Goal: Information Seeking & Learning: Learn about a topic

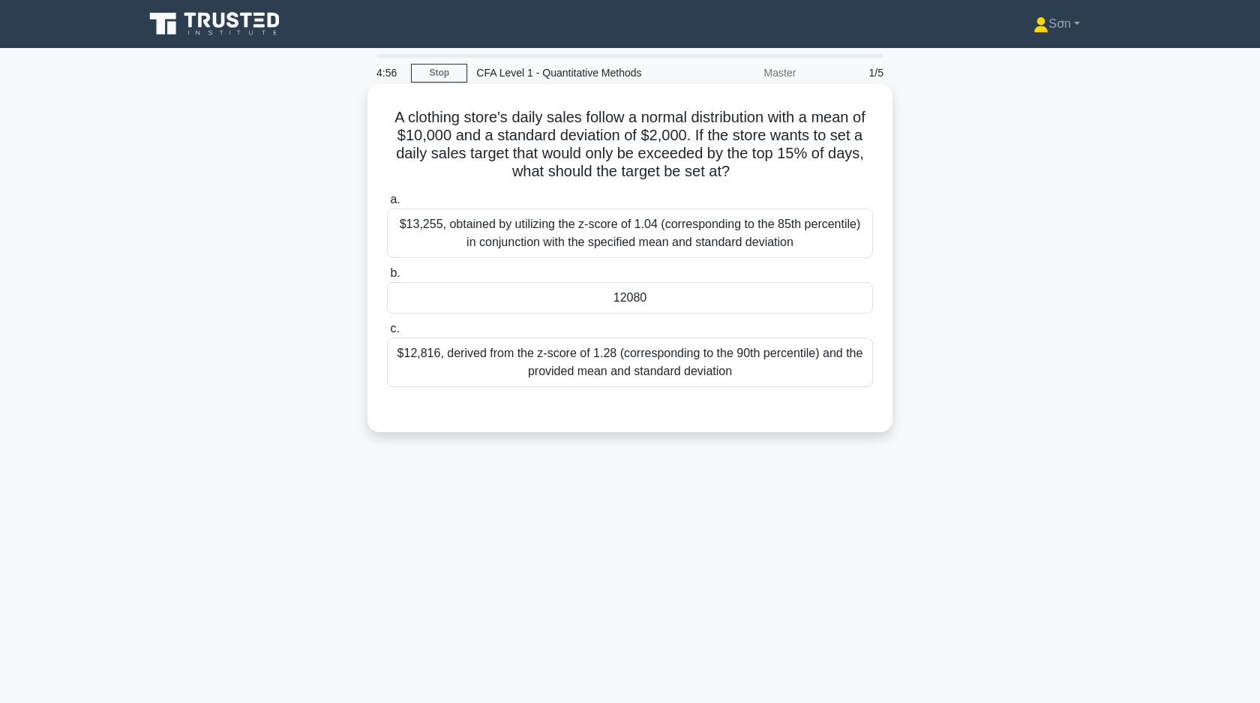
click at [643, 296] on div "12080" at bounding box center [630, 298] width 486 height 32
click at [387, 278] on input "b. 12080" at bounding box center [387, 274] width 0 height 10
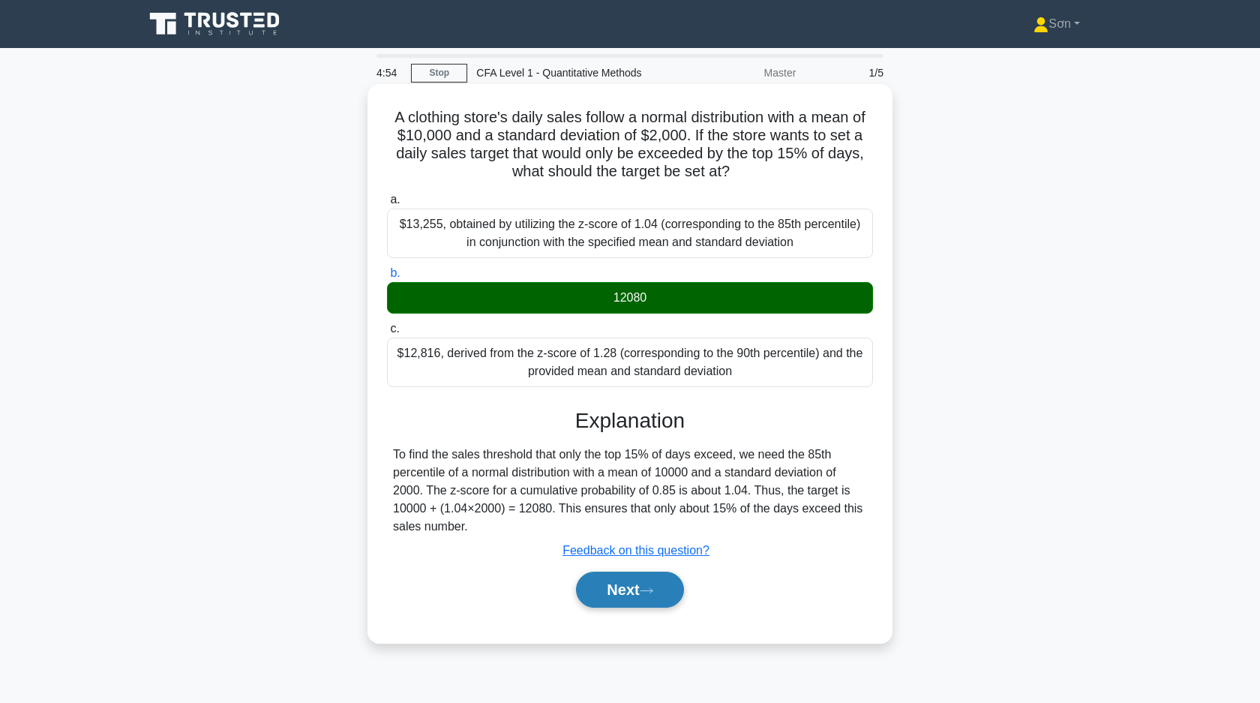
click at [606, 590] on button "Next" at bounding box center [629, 590] width 107 height 36
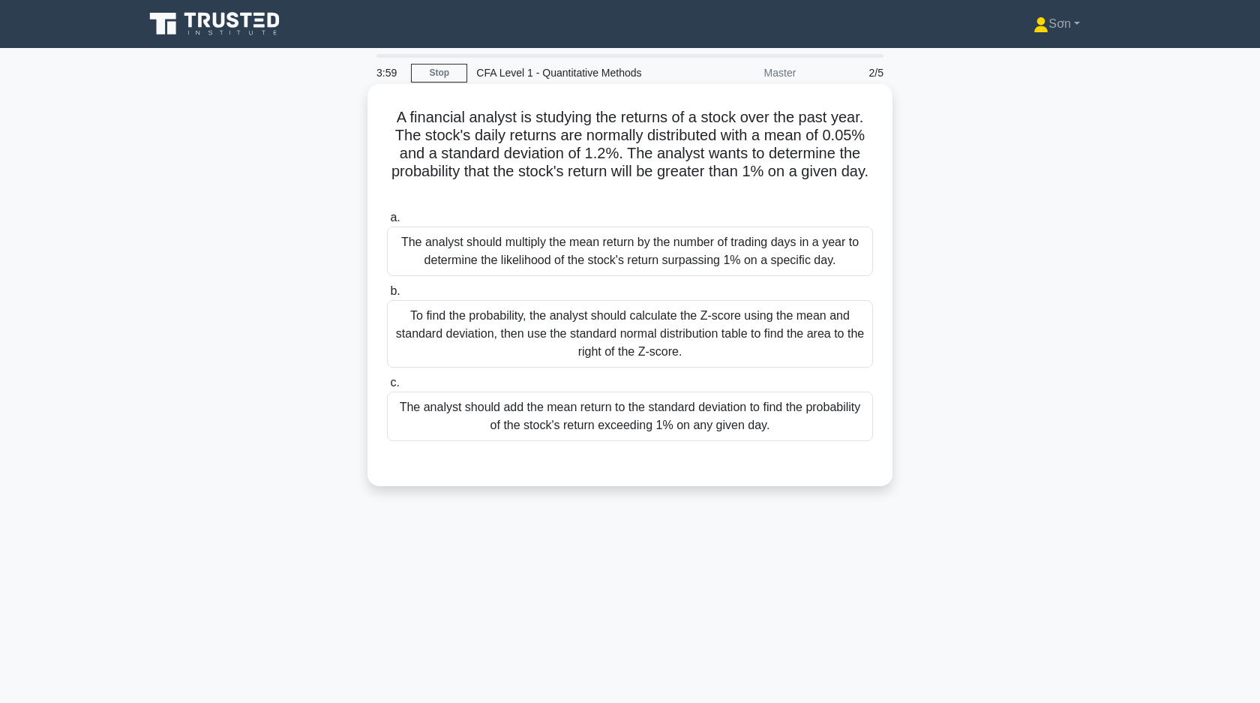
click at [647, 441] on div "The analyst should add the mean return to the standard deviation to find the pr…" at bounding box center [630, 417] width 486 height 50
click at [387, 388] on input "c. The analyst should add the mean return to the standard deviation to find the…" at bounding box center [387, 383] width 0 height 10
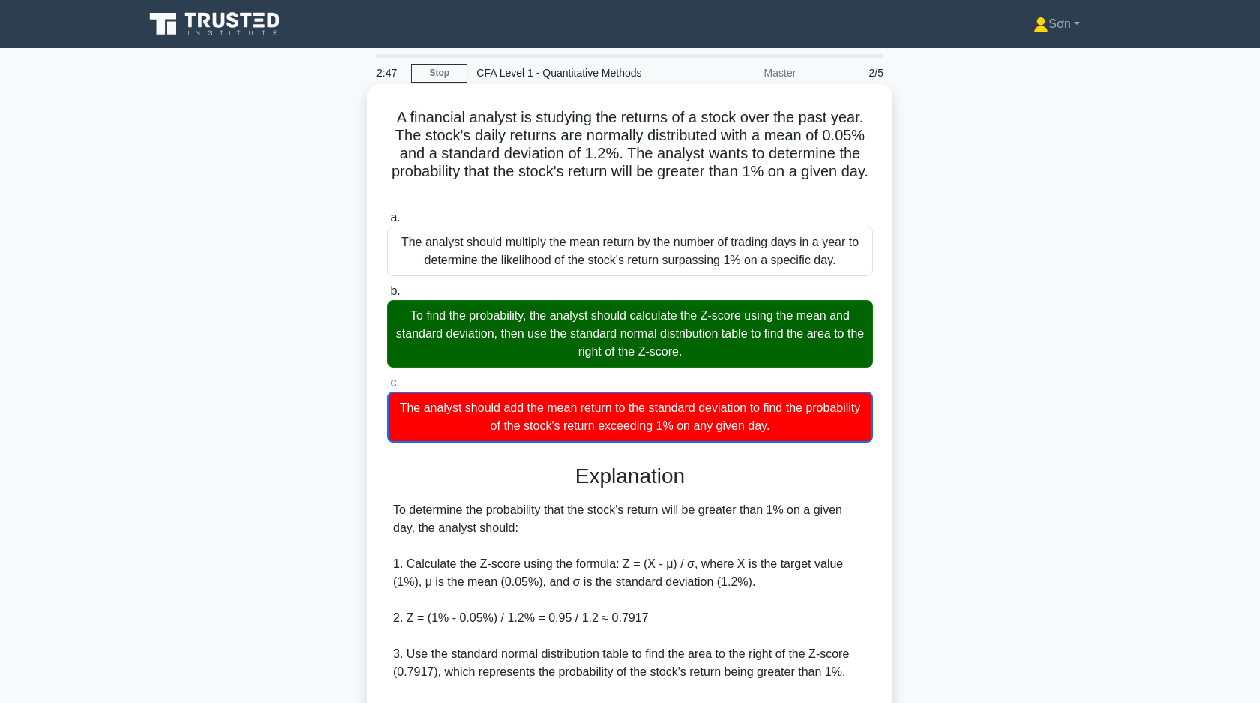
drag, startPoint x: 389, startPoint y: 113, endPoint x: 870, endPoint y: 185, distance: 486.2
click at [870, 185] on h5 "A financial analyst is studying the returns of a stock over the past year. The …" at bounding box center [630, 154] width 489 height 92
copy h5 "A financial analyst is studying the returns of a stock over the past year. The …"
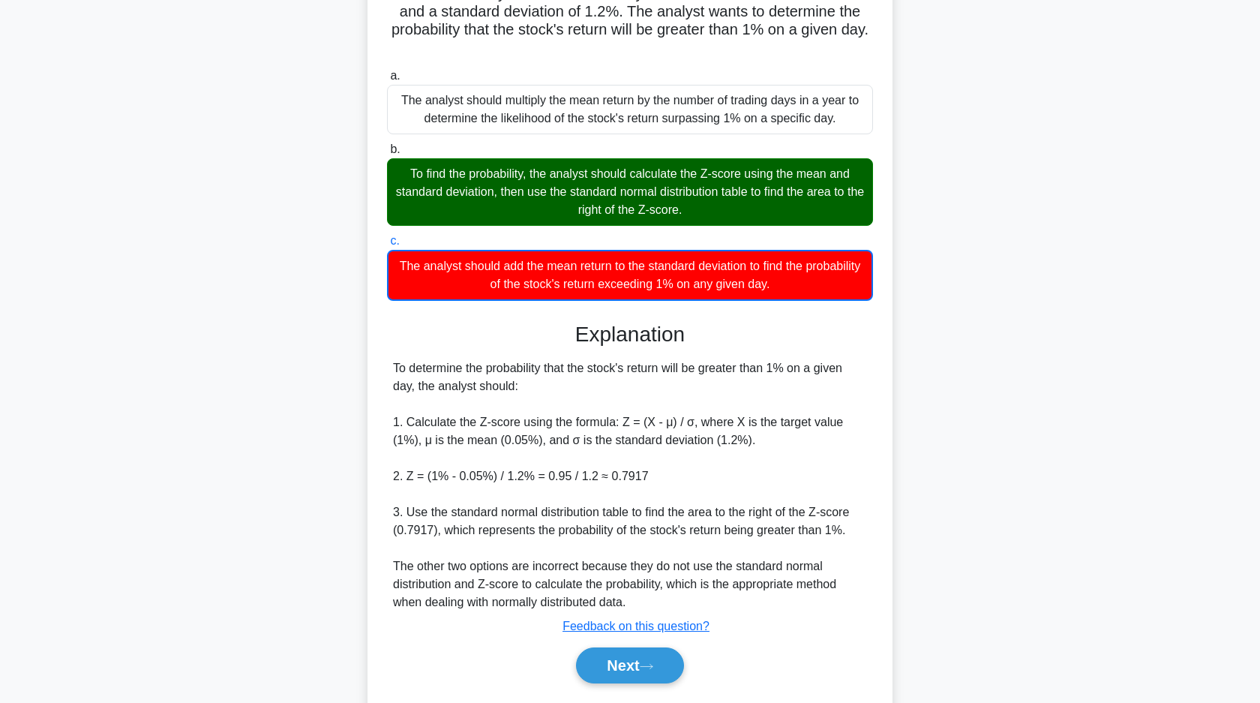
scroll to position [186, 0]
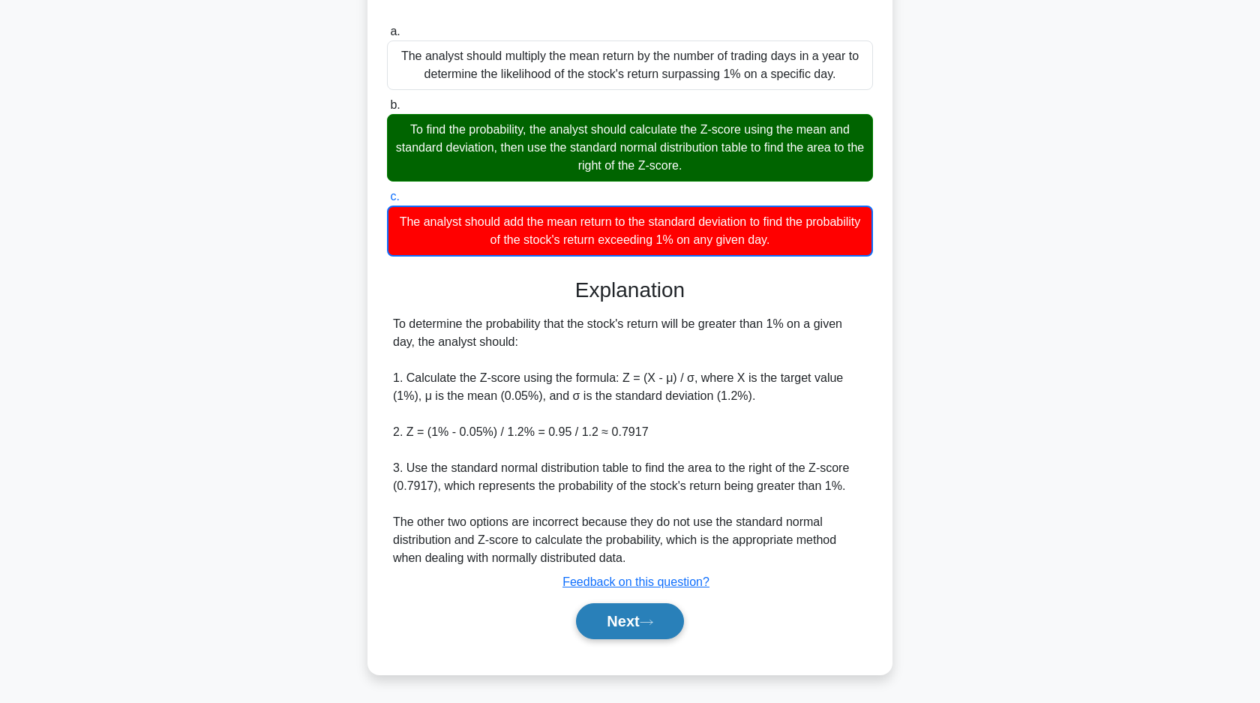
click at [635, 623] on button "Next" at bounding box center [629, 621] width 107 height 36
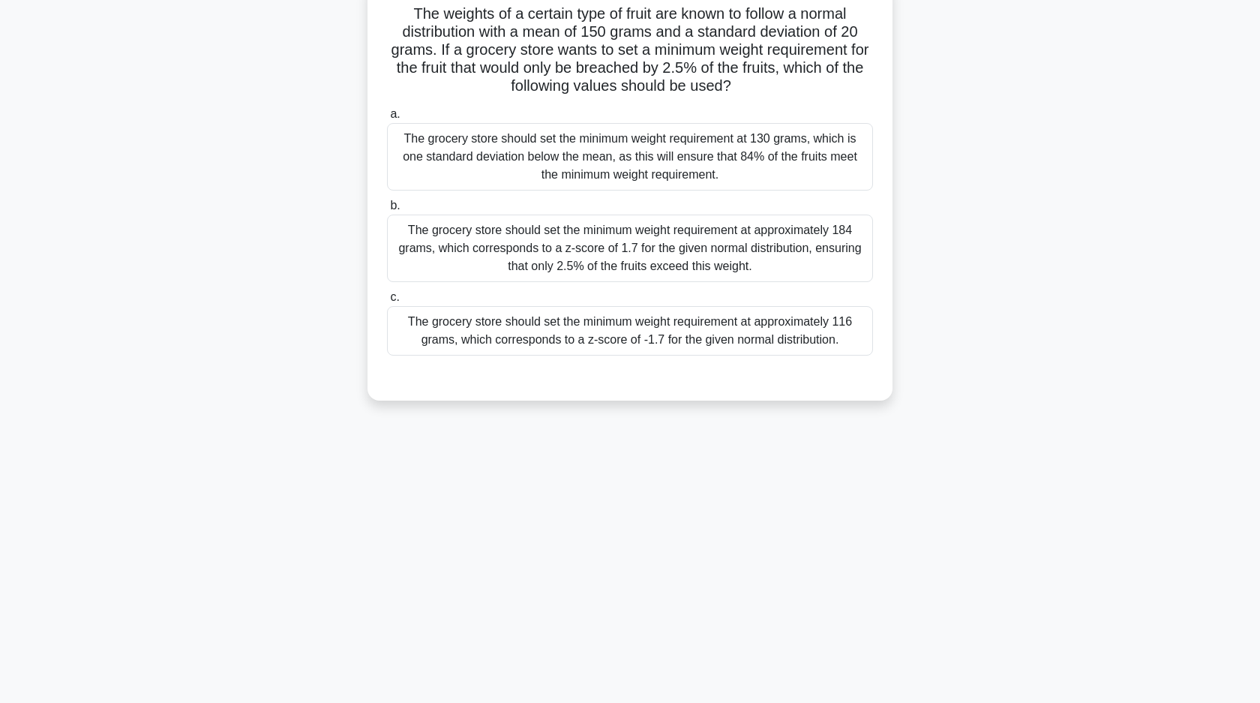
scroll to position [0, 0]
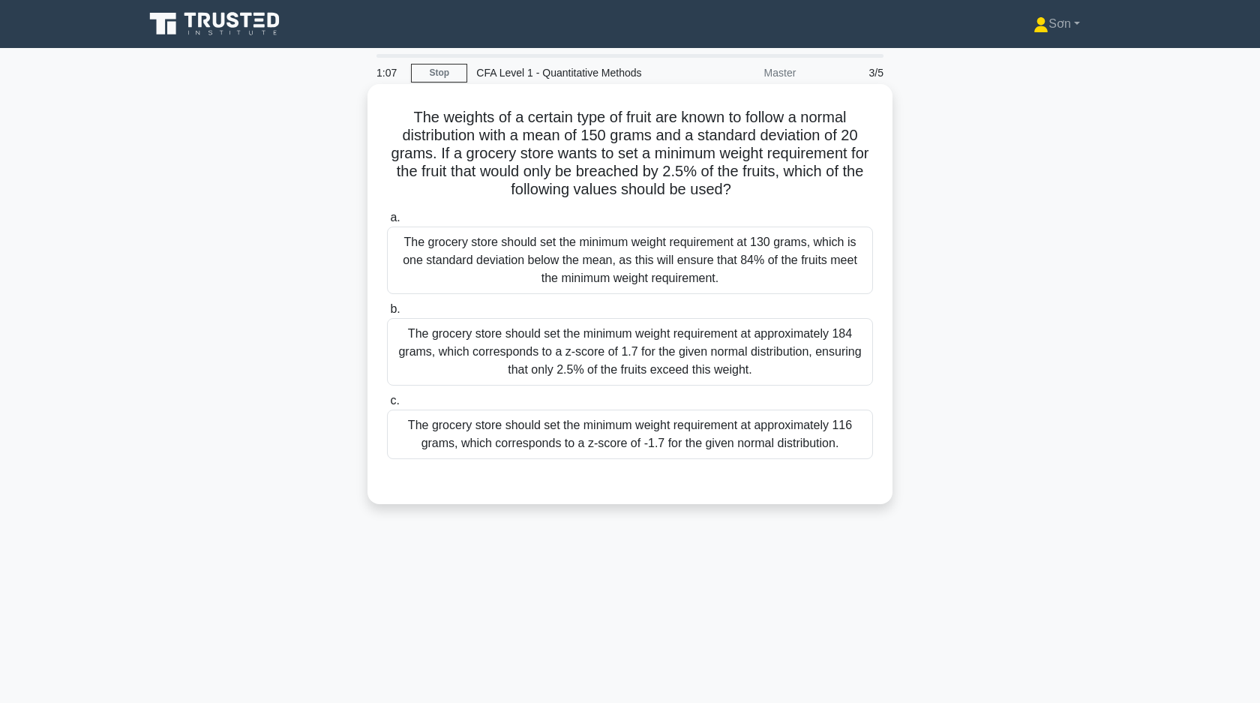
click at [562, 332] on div "The grocery store should set the minimum weight requirement at approximately 18…" at bounding box center [630, 352] width 486 height 68
click at [387, 314] on input "b. The grocery store should set the minimum weight requirement at approximately…" at bounding box center [387, 310] width 0 height 10
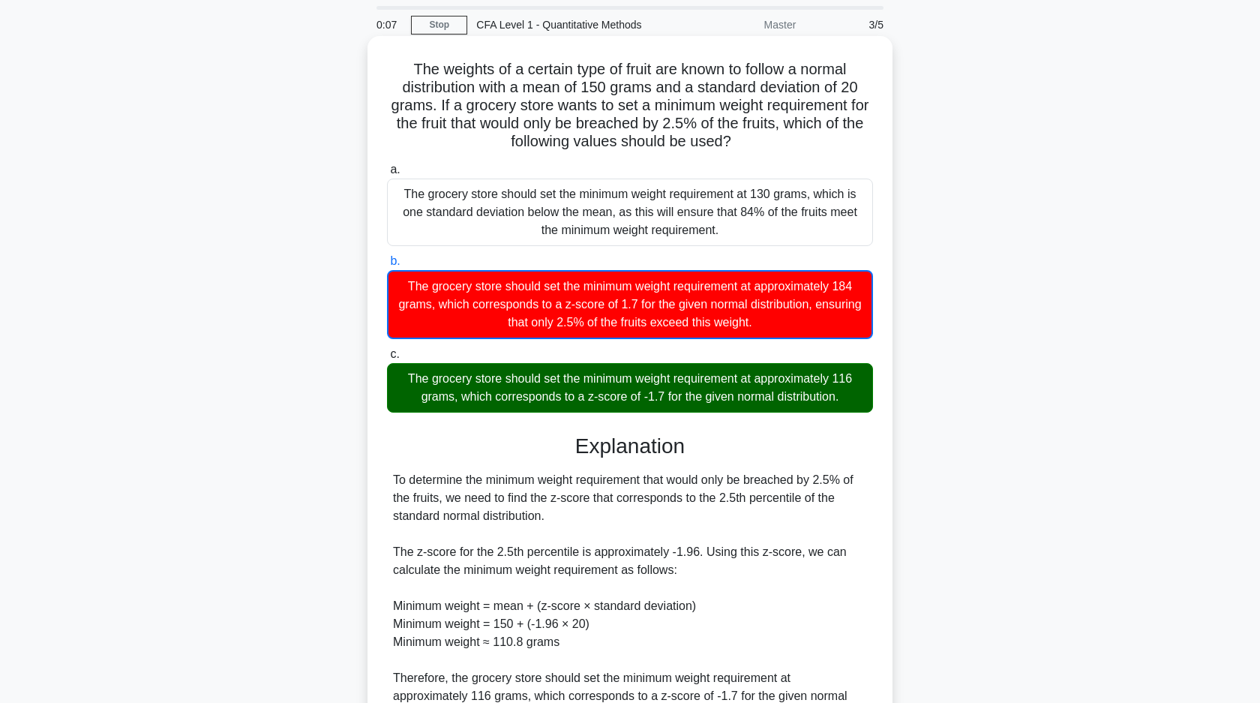
scroll to position [16, 0]
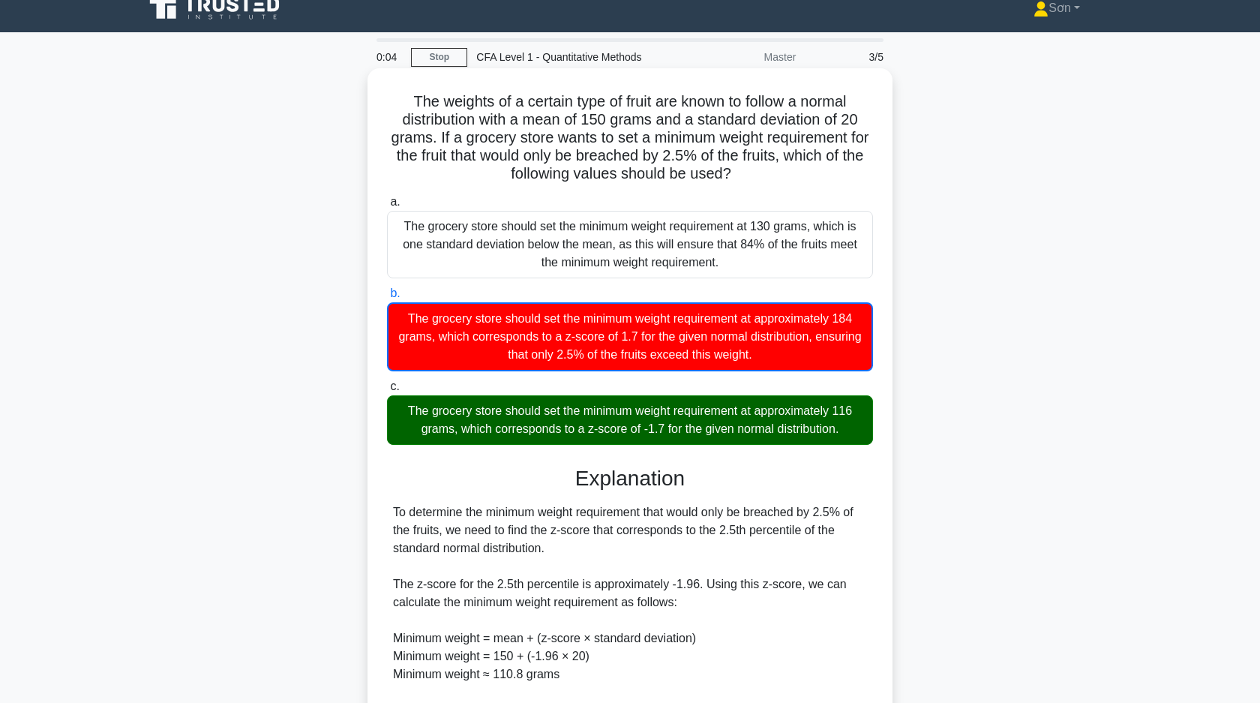
drag, startPoint x: 392, startPoint y: 95, endPoint x: 742, endPoint y: 174, distance: 358.3
click at [742, 174] on h5 "The weights of a certain type of fruit are known to follow a normal distributio…" at bounding box center [630, 138] width 489 height 92
copy h5 "The weights of a certain type of fruit are known to follow a normal distributio…"
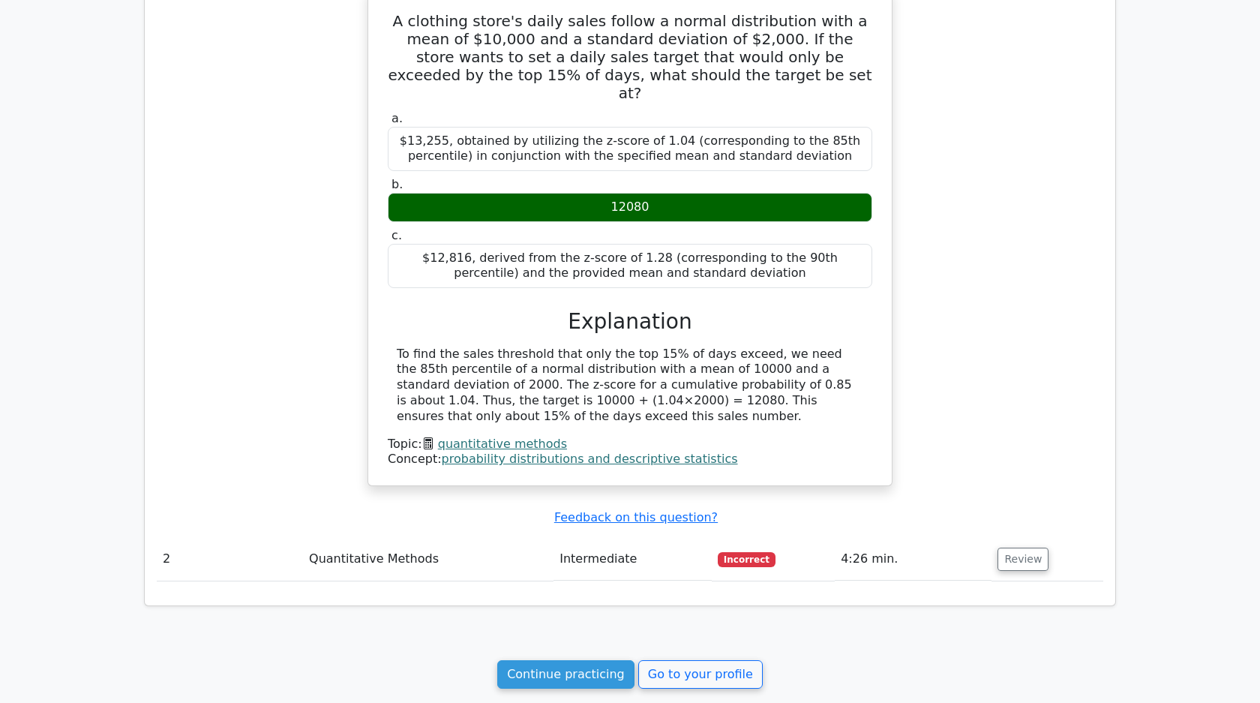
scroll to position [974, 0]
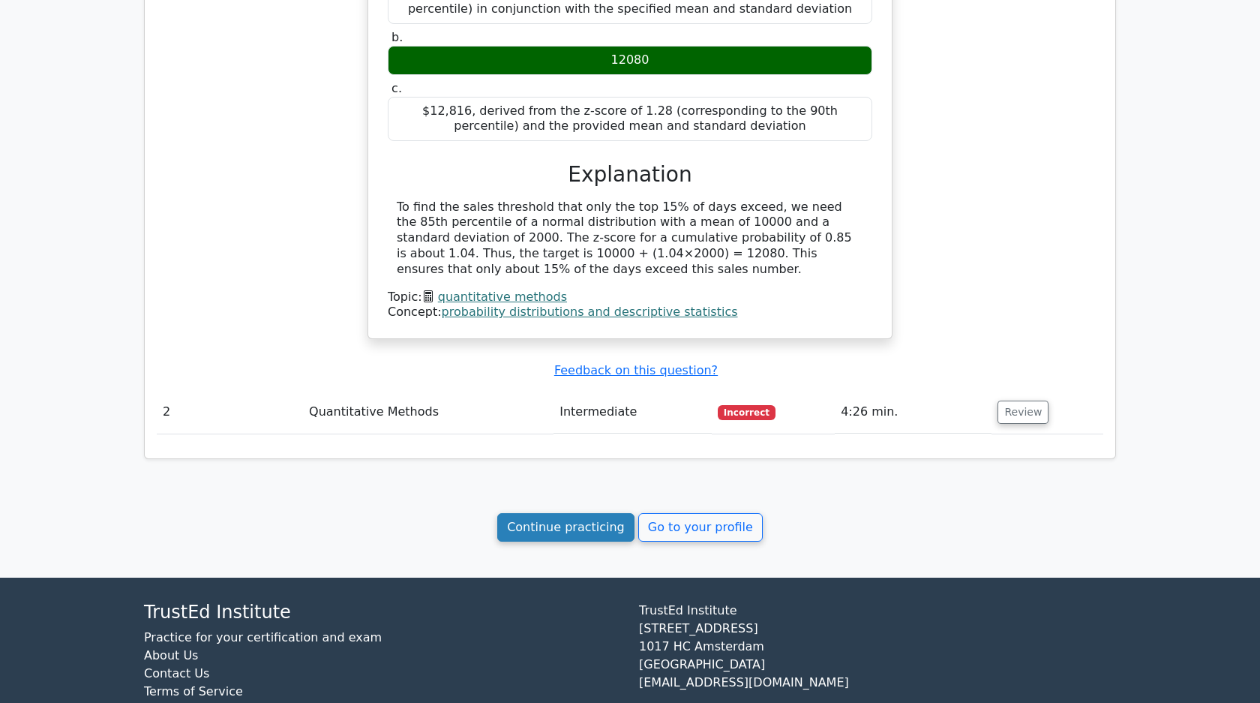
click at [584, 518] on link "Continue practicing" at bounding box center [565, 527] width 137 height 29
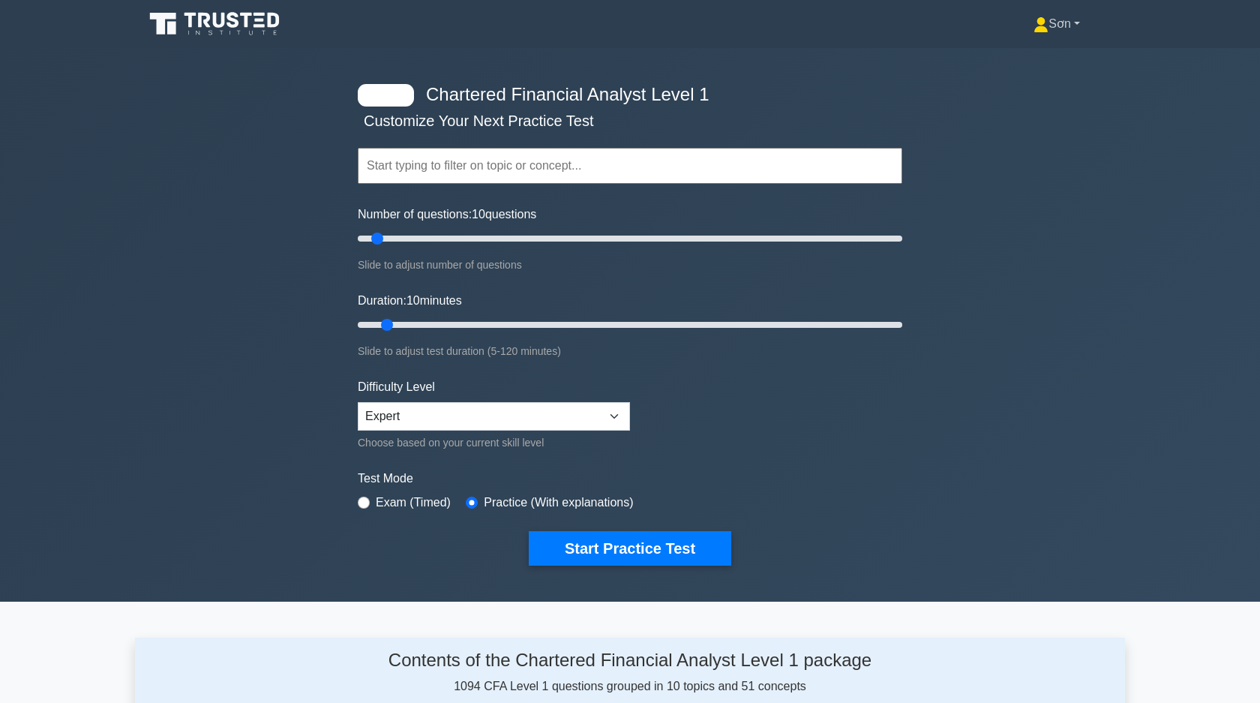
click at [1068, 32] on link "Sơn" at bounding box center [1057, 24] width 119 height 30
click at [1046, 81] on link "Settings" at bounding box center [1057, 83] width 119 height 24
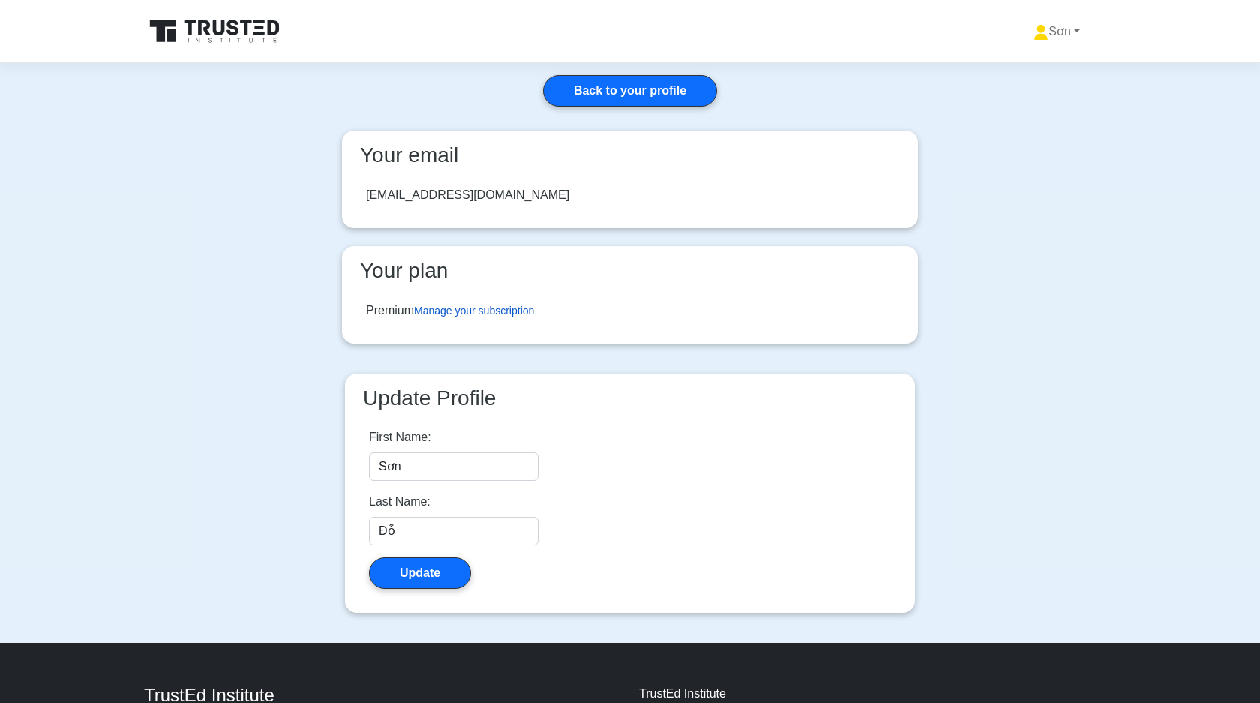
click at [489, 311] on link "Manage your subscription" at bounding box center [474, 311] width 120 height 12
